Goal: Transaction & Acquisition: Subscribe to service/newsletter

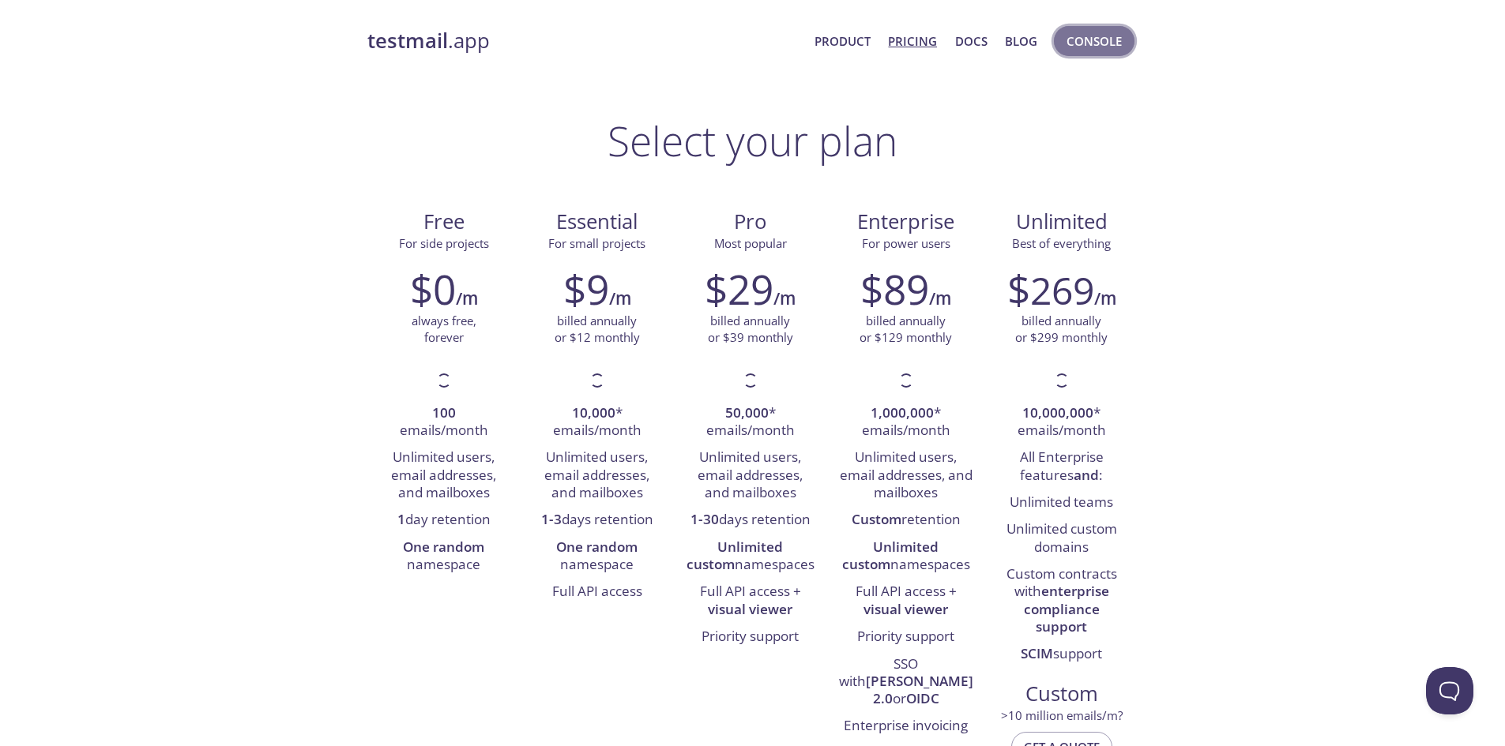
click at [1072, 54] on button "Console" at bounding box center [1094, 41] width 81 height 30
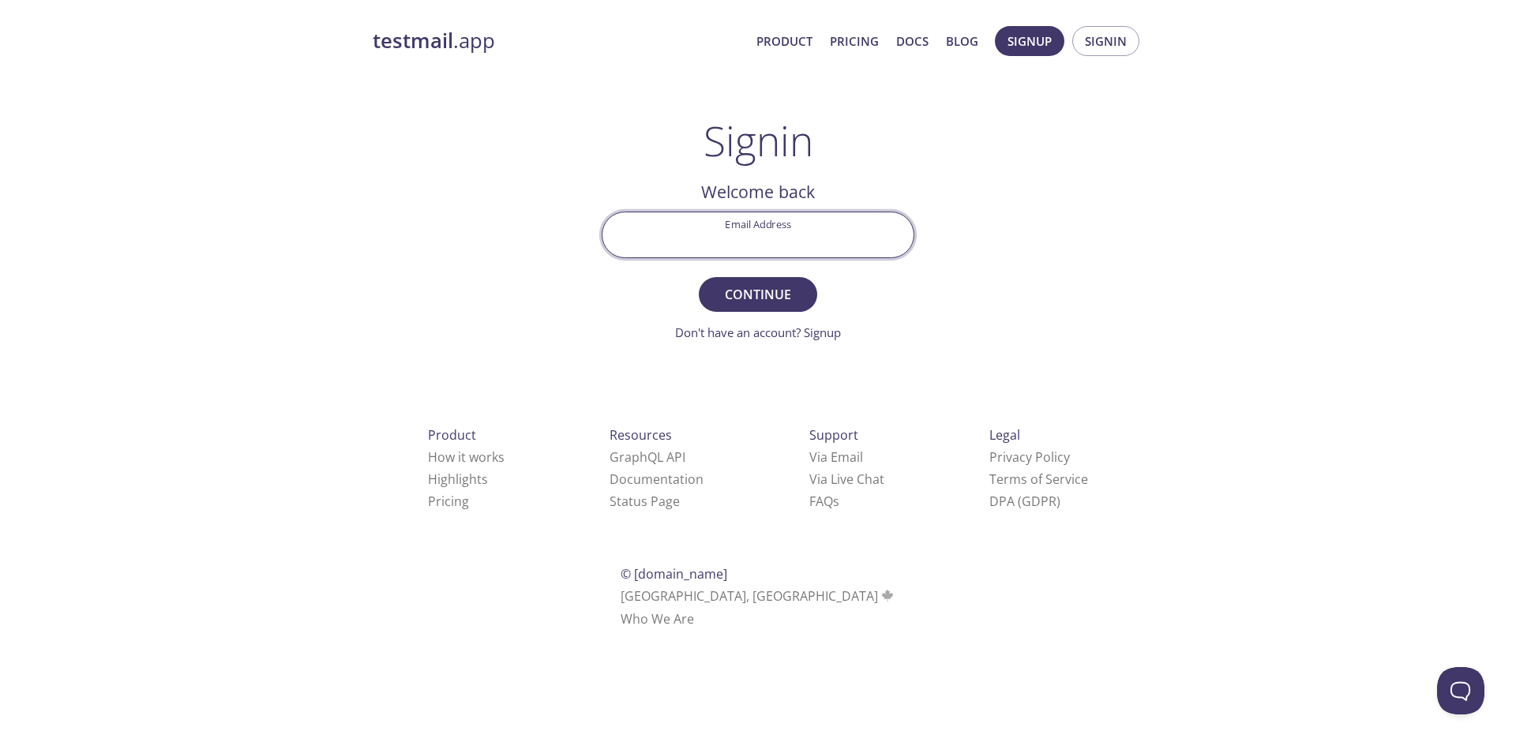
click at [832, 228] on input "Email Address" at bounding box center [758, 234] width 311 height 45
type input "[EMAIL_ADDRESS][DOMAIN_NAME]"
click at [762, 299] on span "Continue" at bounding box center [758, 295] width 84 height 22
click at [847, 227] on input "Signin Security Code" at bounding box center [758, 234] width 311 height 45
paste input "TAMJ38D"
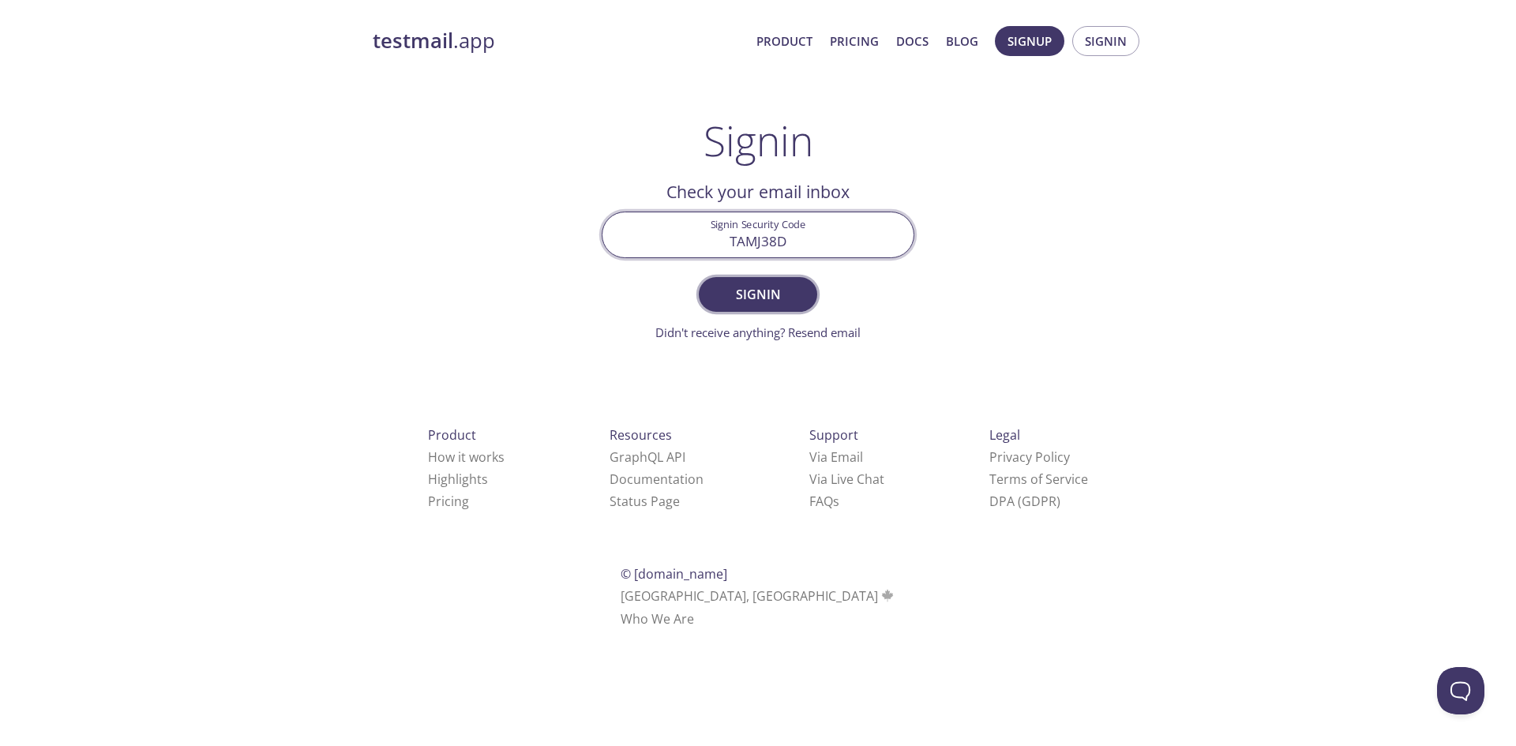
type input "TAMJ38D"
click at [783, 289] on span "Signin" at bounding box center [758, 295] width 84 height 22
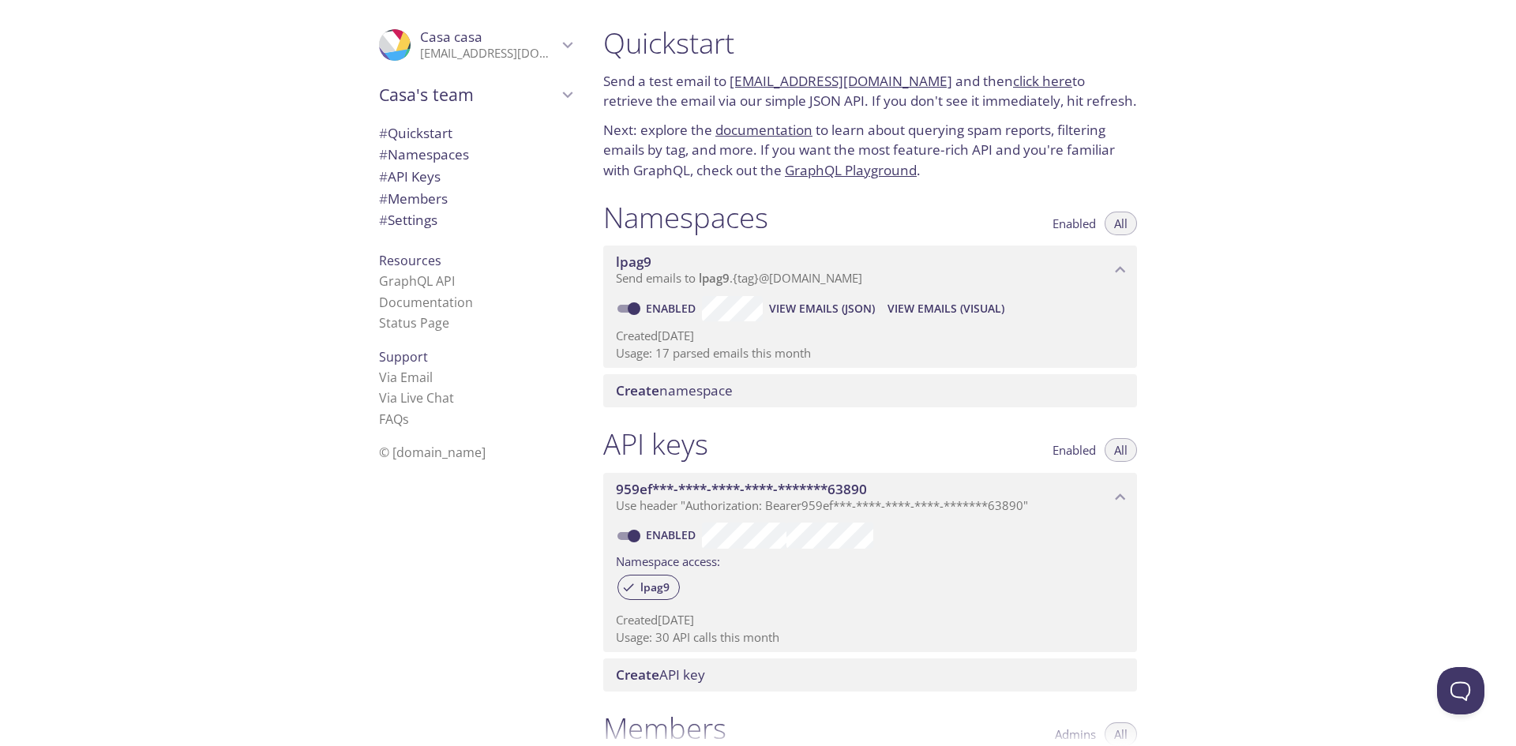
click at [751, 385] on span "Create namespace" at bounding box center [873, 390] width 515 height 17
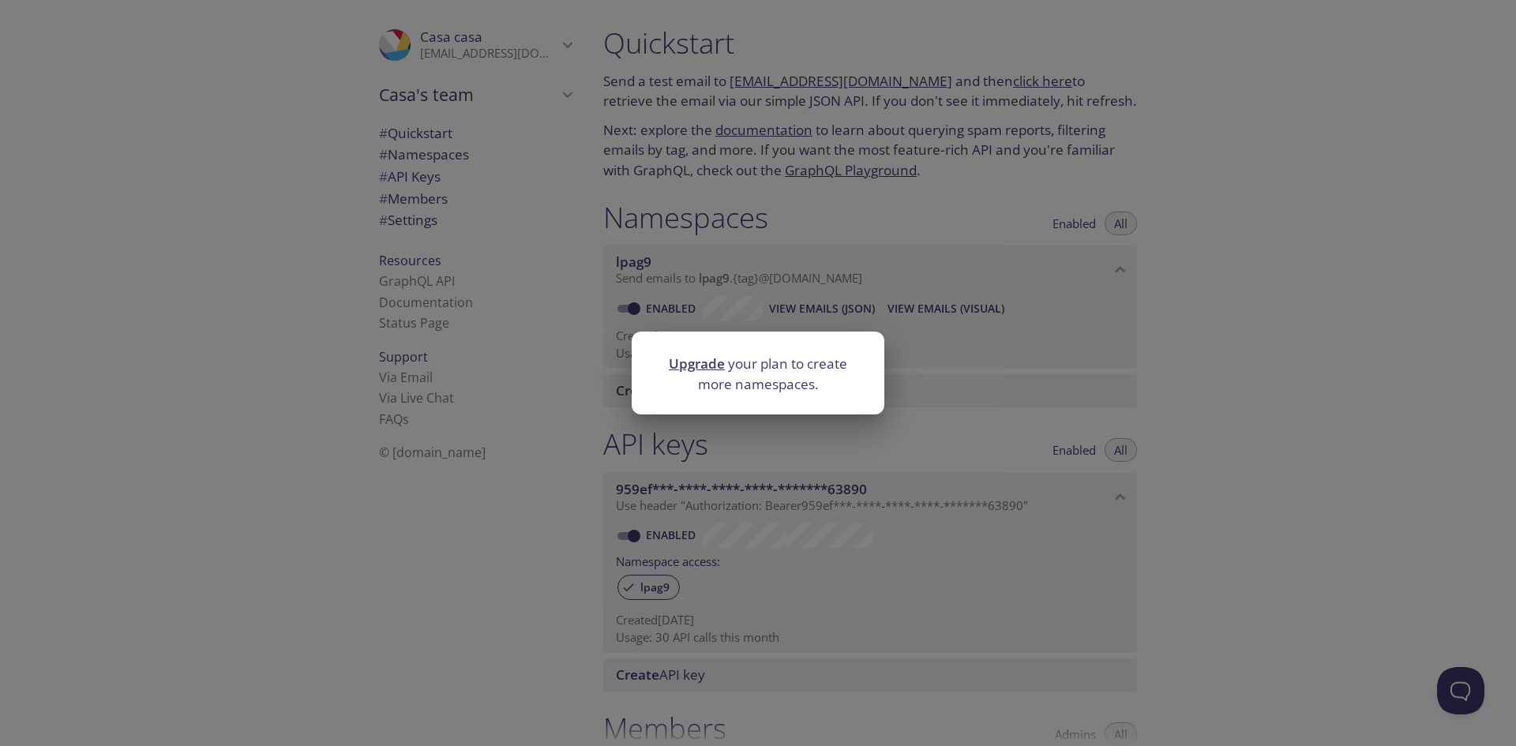
click at [716, 369] on link "Upgrade" at bounding box center [697, 364] width 56 height 18
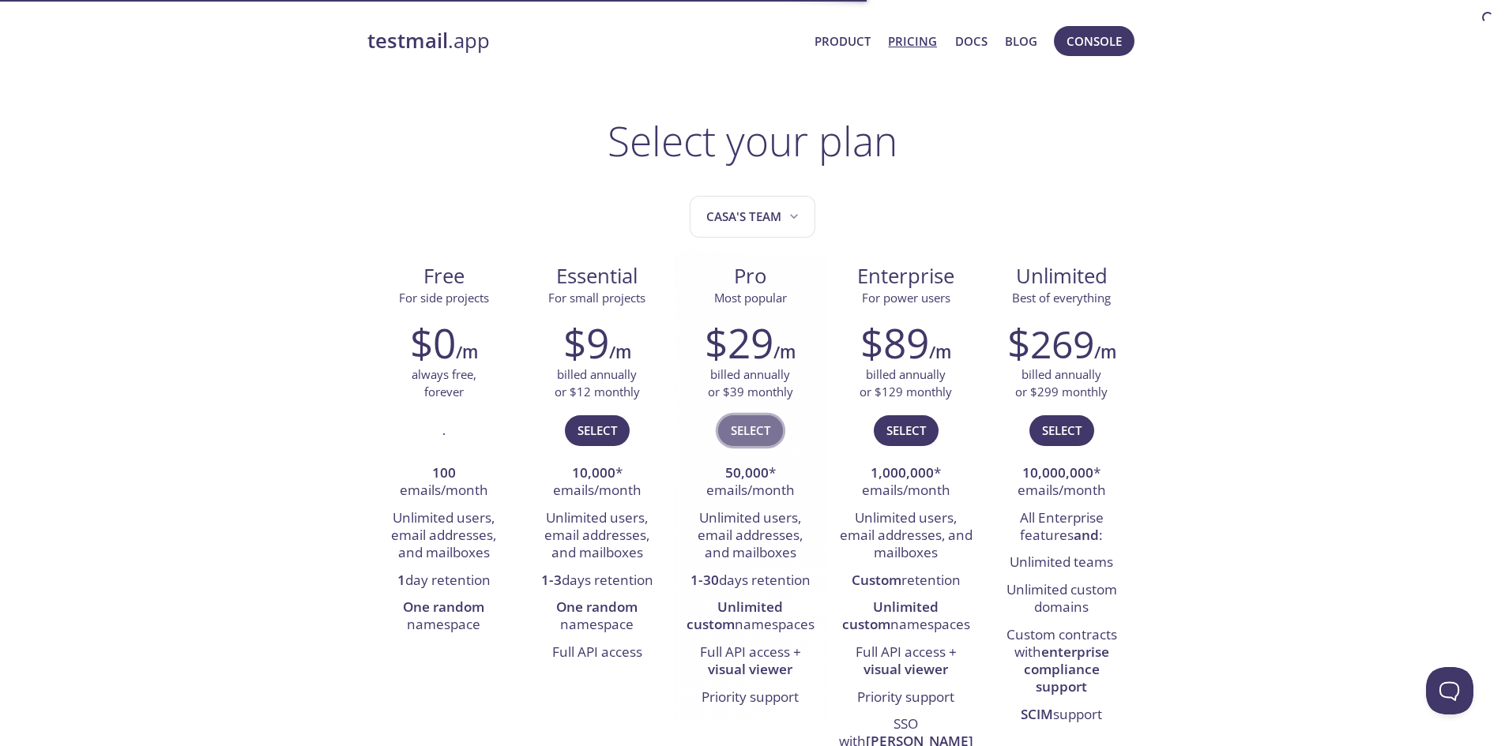
click at [770, 438] on span "Select" at bounding box center [750, 430] width 39 height 21
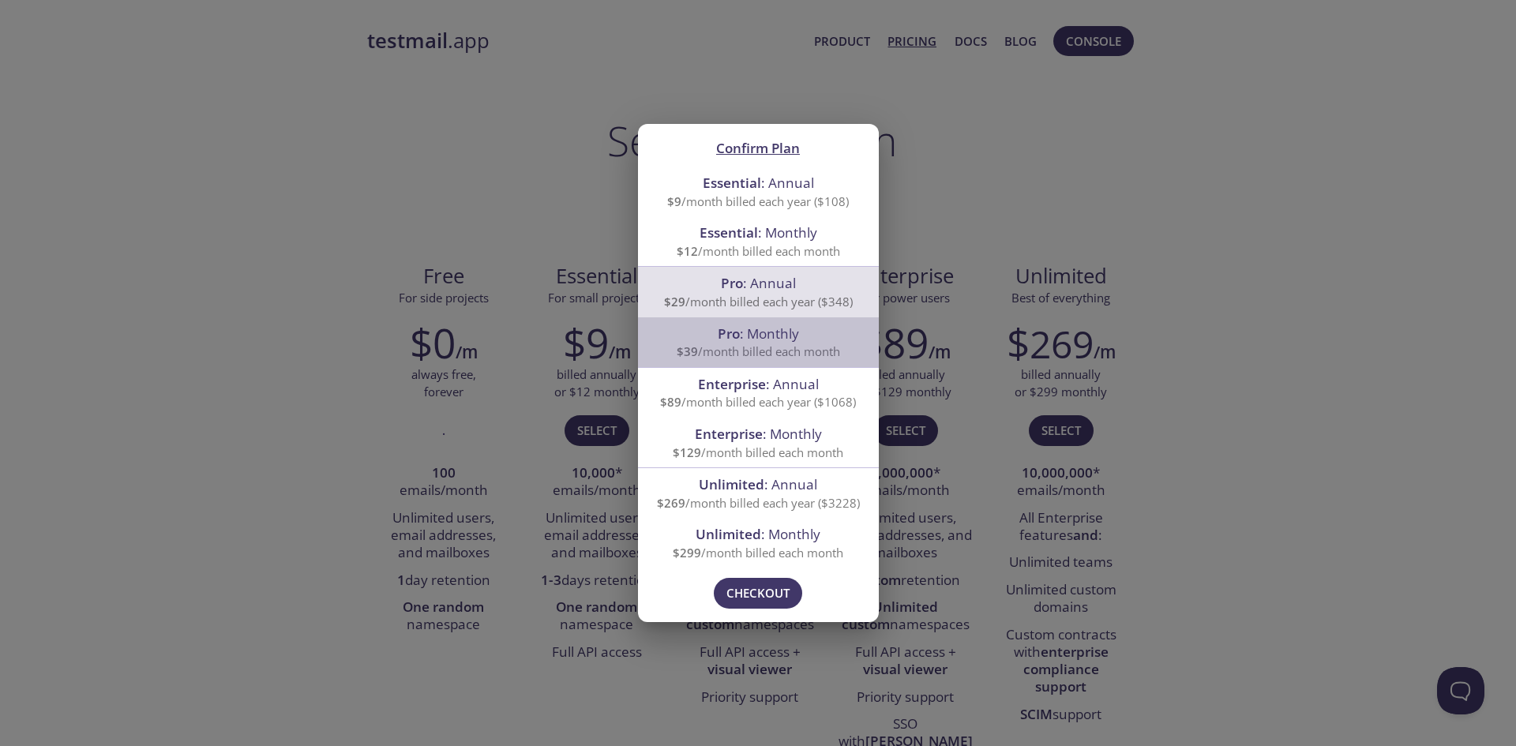
click at [785, 351] on span "$39 /month billed each month" at bounding box center [758, 352] width 163 height 16
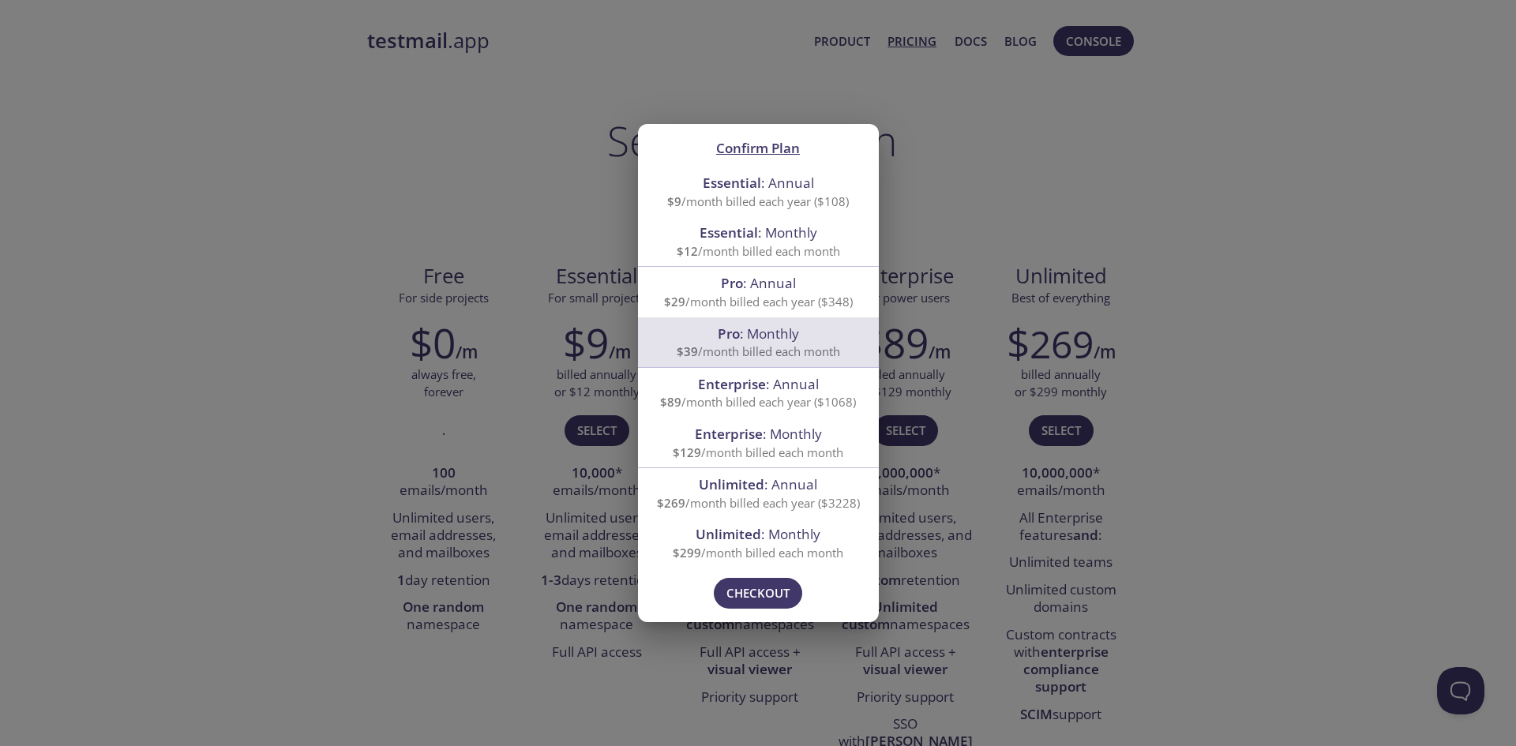
click at [779, 580] on button "Checkout" at bounding box center [758, 593] width 88 height 30
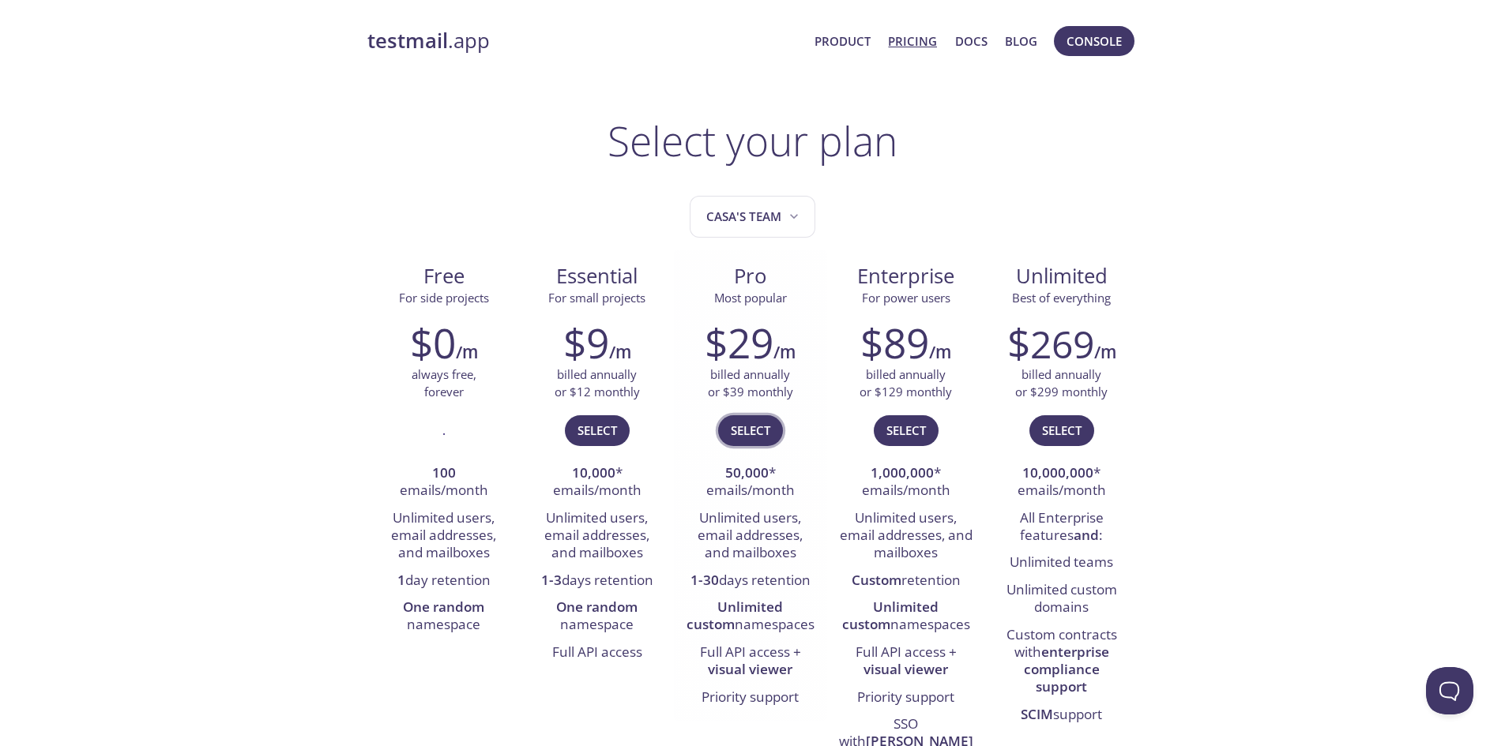
click at [757, 423] on span "Select" at bounding box center [750, 430] width 39 height 21
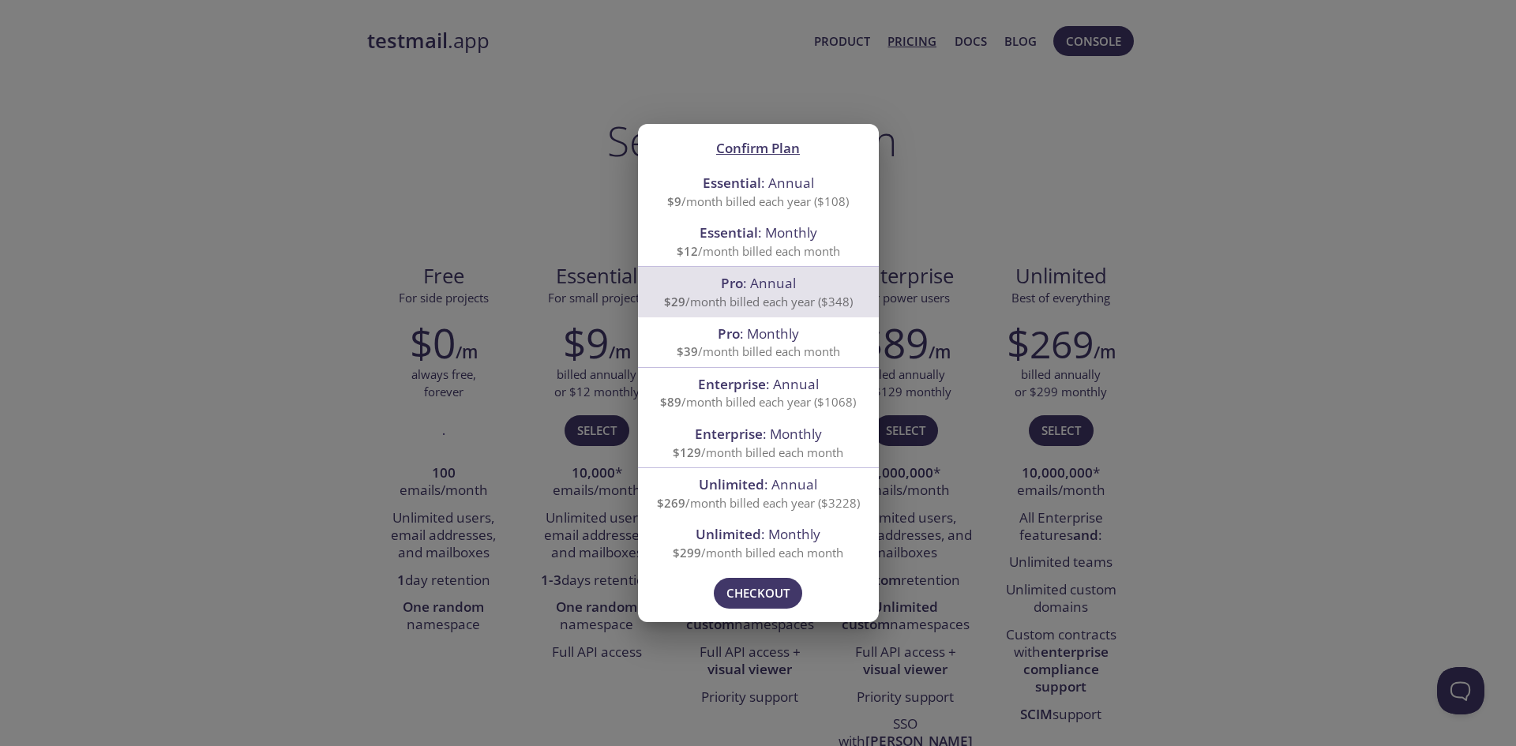
click at [771, 343] on span "Pro : Monthly" at bounding box center [758, 334] width 203 height 21
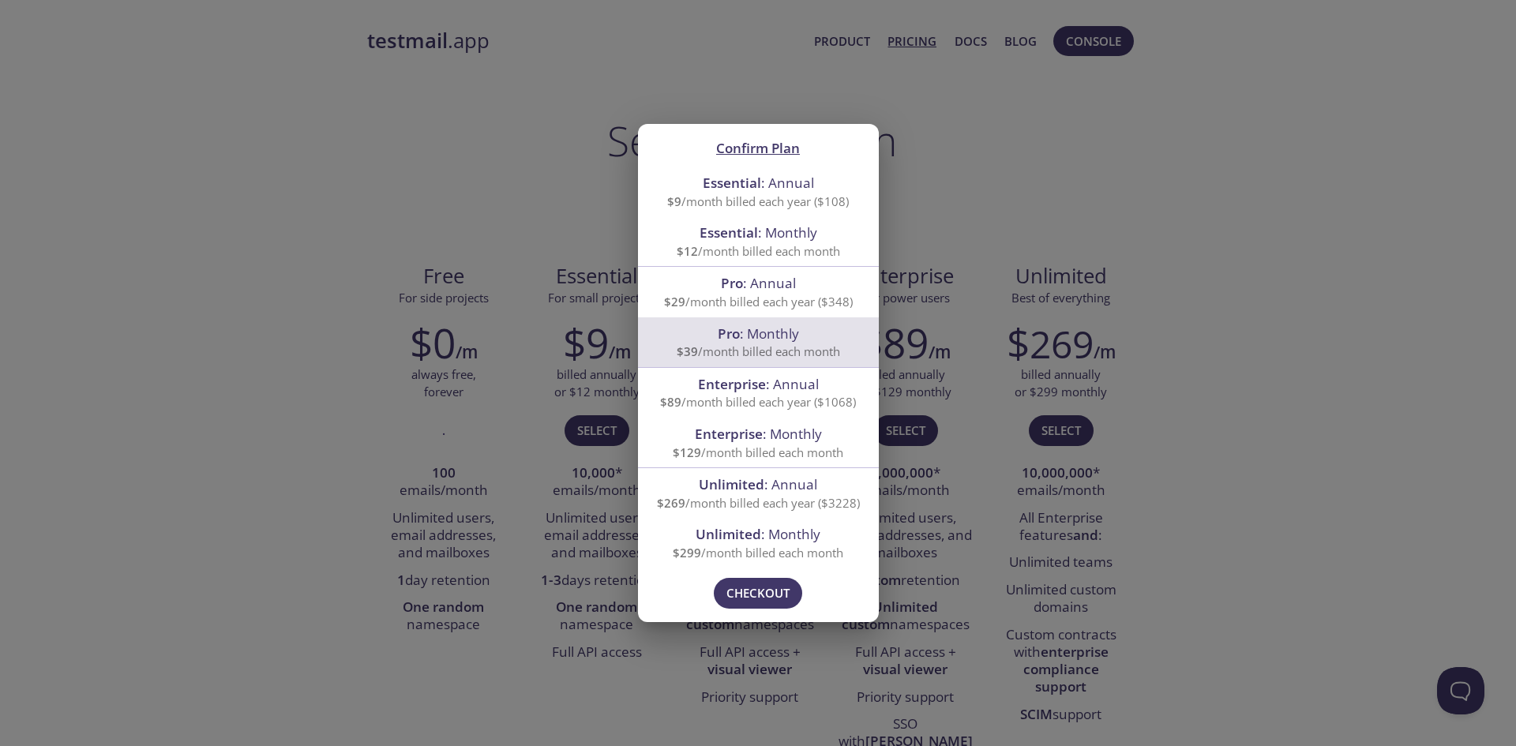
click at [751, 610] on div "Please try again in a moment! Contact us if this persists. Checkout" at bounding box center [758, 595] width 241 height 54
click at [749, 603] on span "Checkout" at bounding box center [758, 593] width 63 height 21
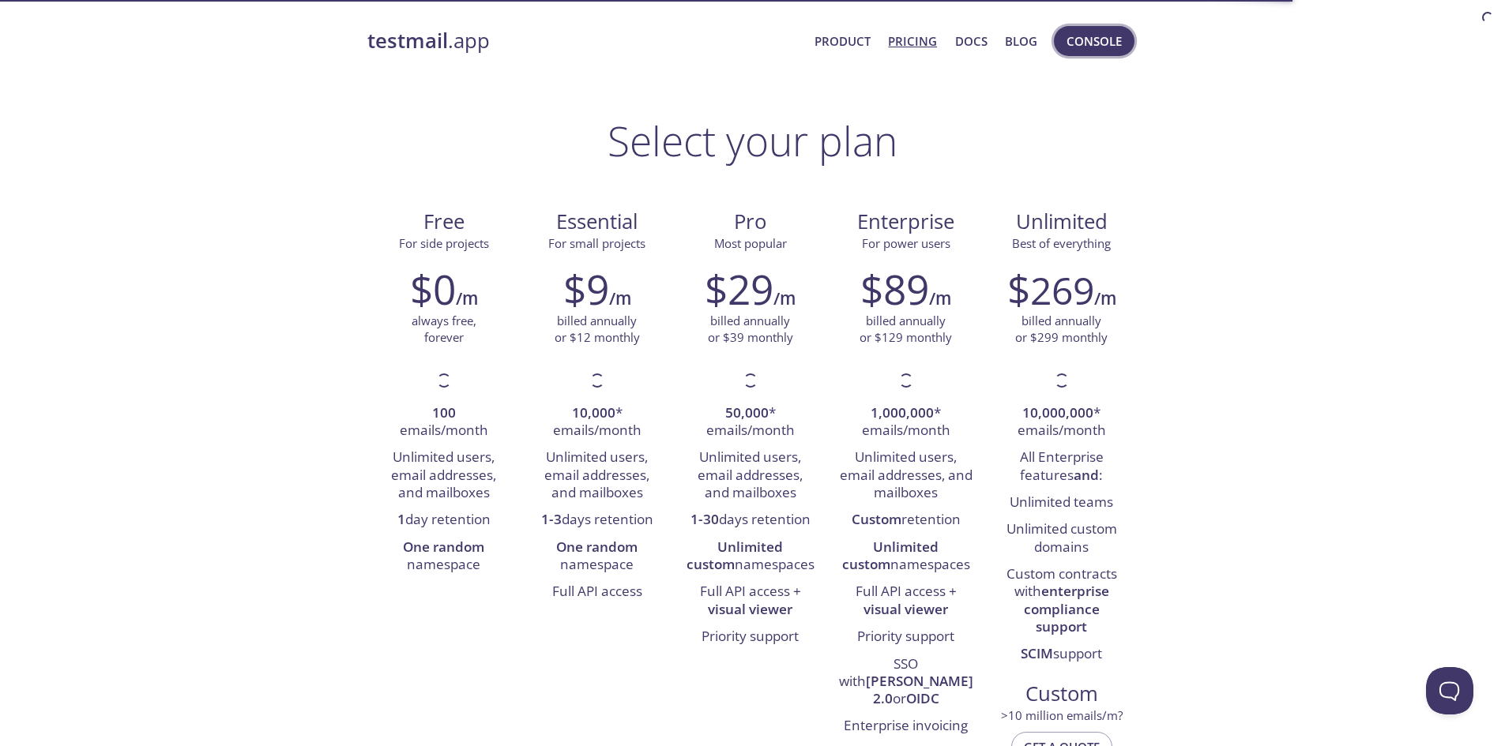
click at [1091, 43] on span "Console" at bounding box center [1093, 41] width 55 height 21
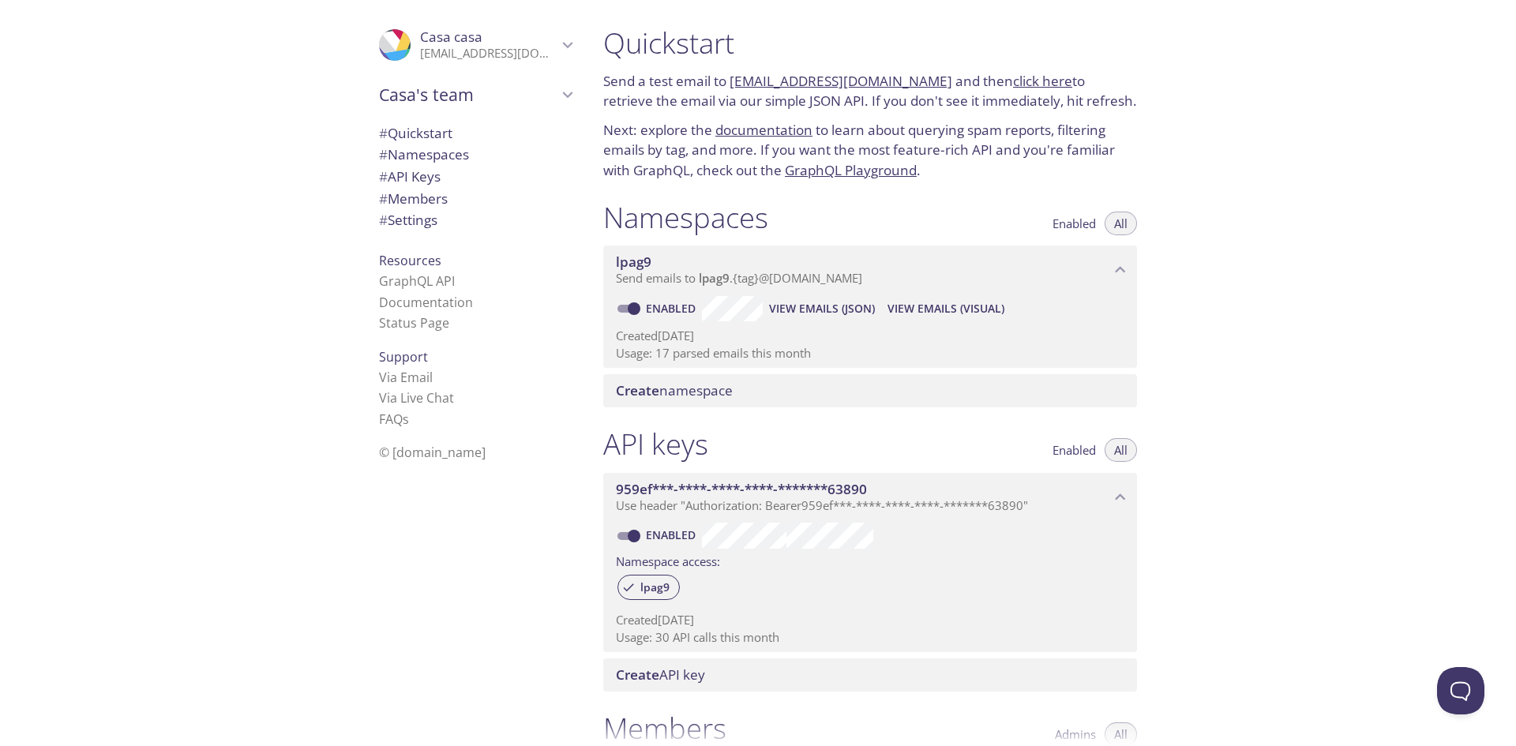
click at [689, 389] on span "Create namespace" at bounding box center [674, 390] width 117 height 18
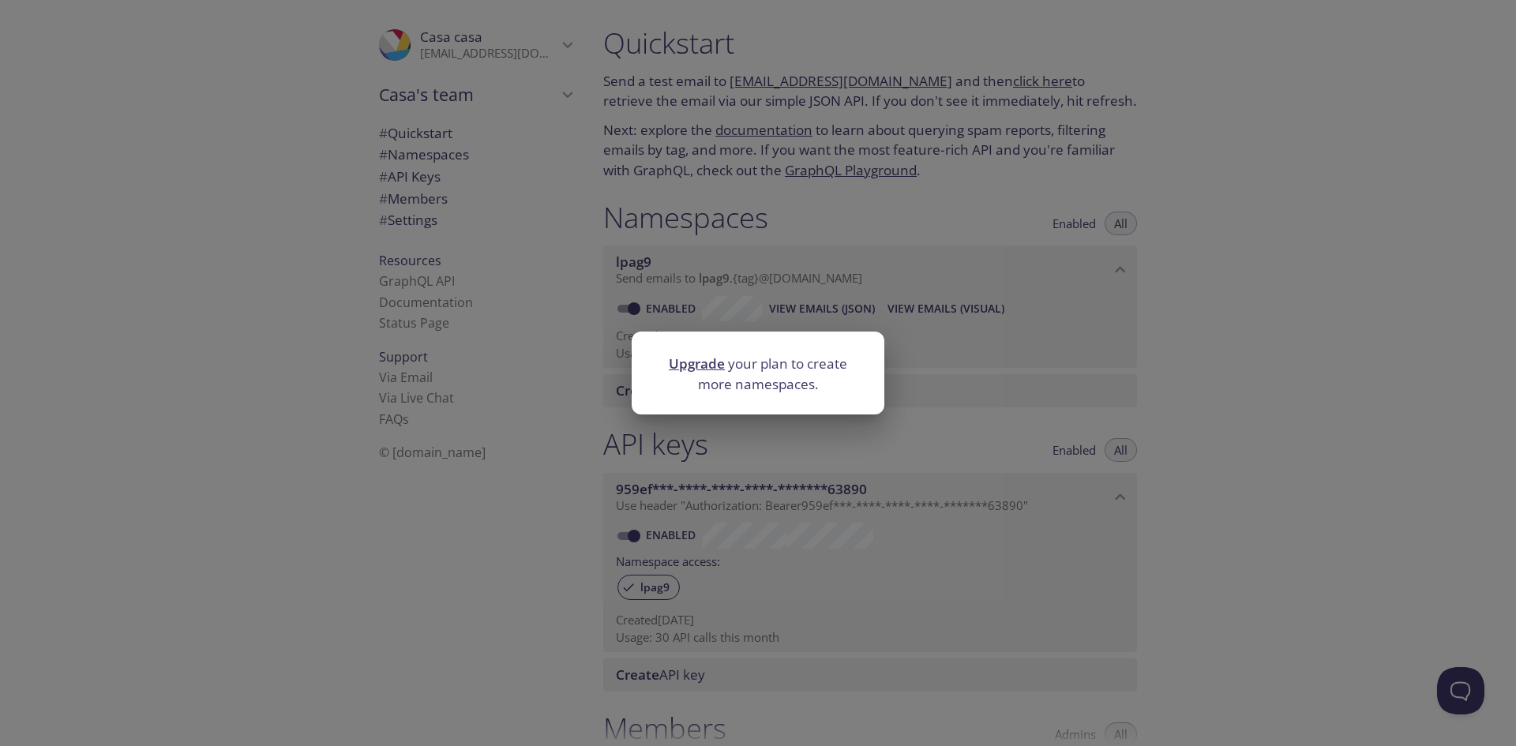
click at [708, 370] on link "Upgrade" at bounding box center [697, 364] width 56 height 18
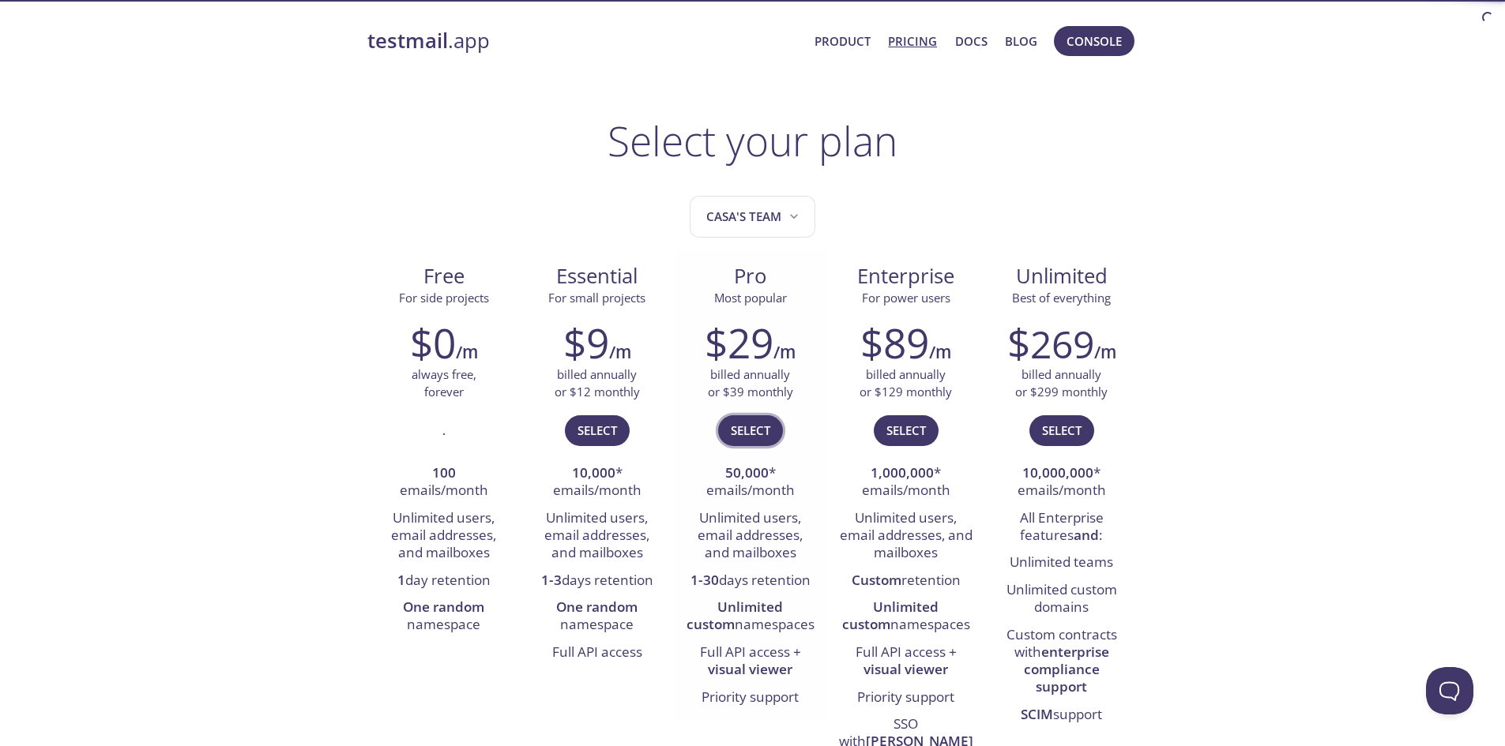
click at [742, 420] on button "Select" at bounding box center [750, 430] width 65 height 30
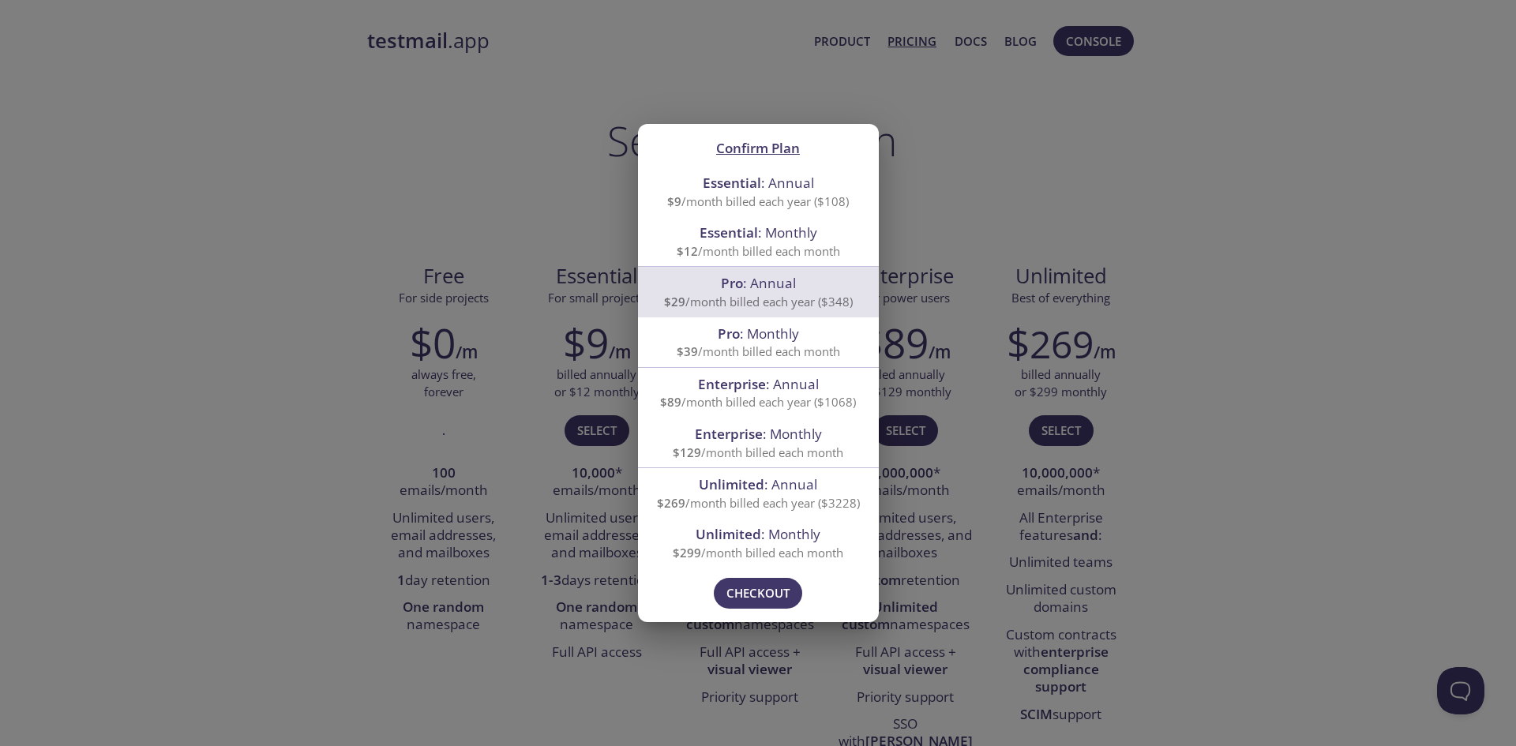
click at [783, 334] on span "Pro : Monthly" at bounding box center [758, 334] width 81 height 18
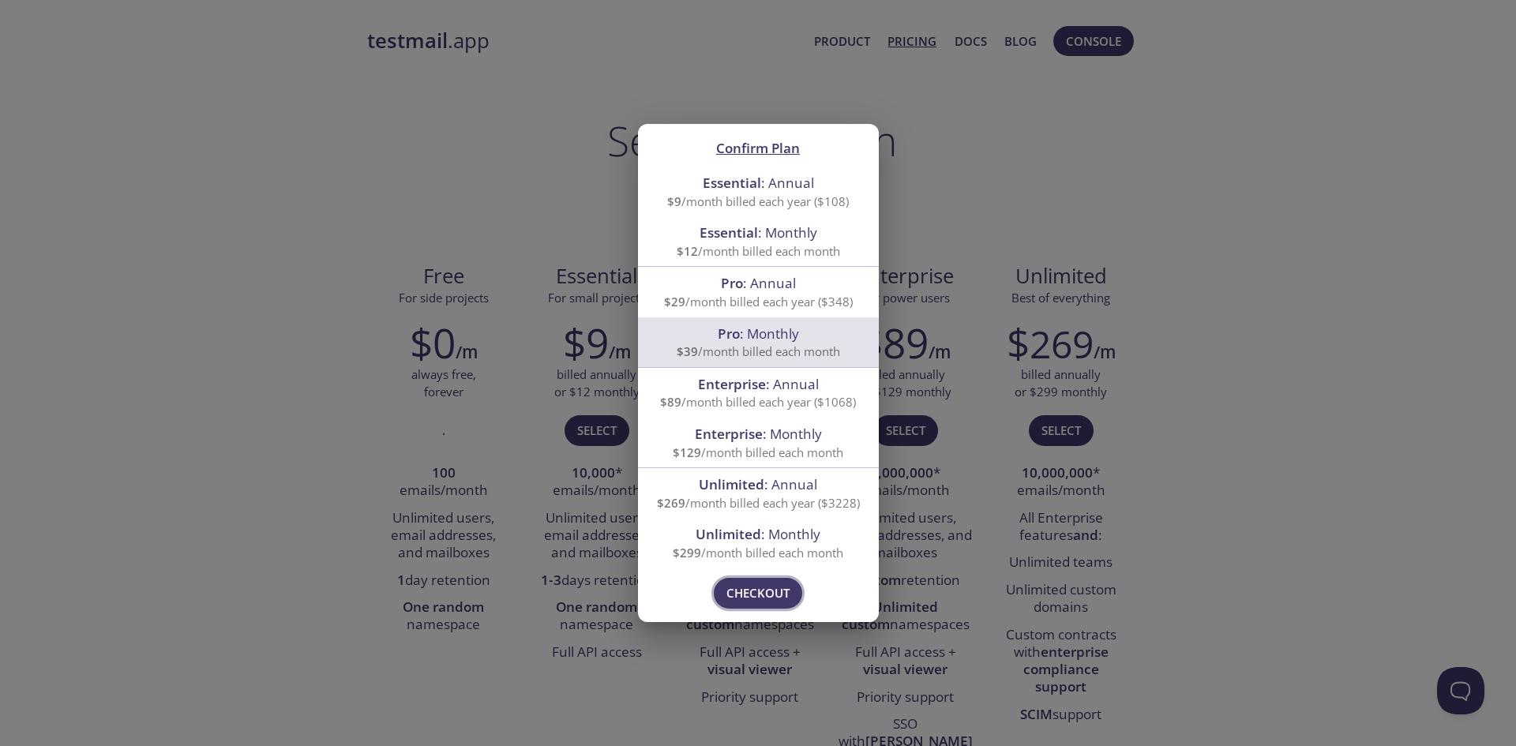
click at [780, 596] on span "Checkout" at bounding box center [758, 593] width 63 height 21
